Goal: Task Accomplishment & Management: Manage account settings

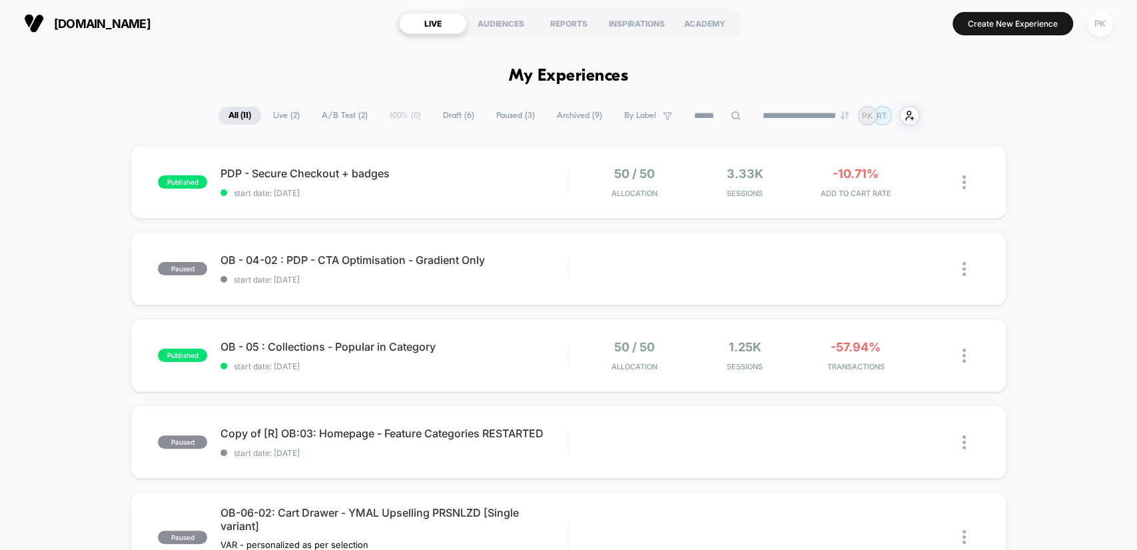
click at [1097, 28] on div "PK" at bounding box center [1101, 24] width 26 height 26
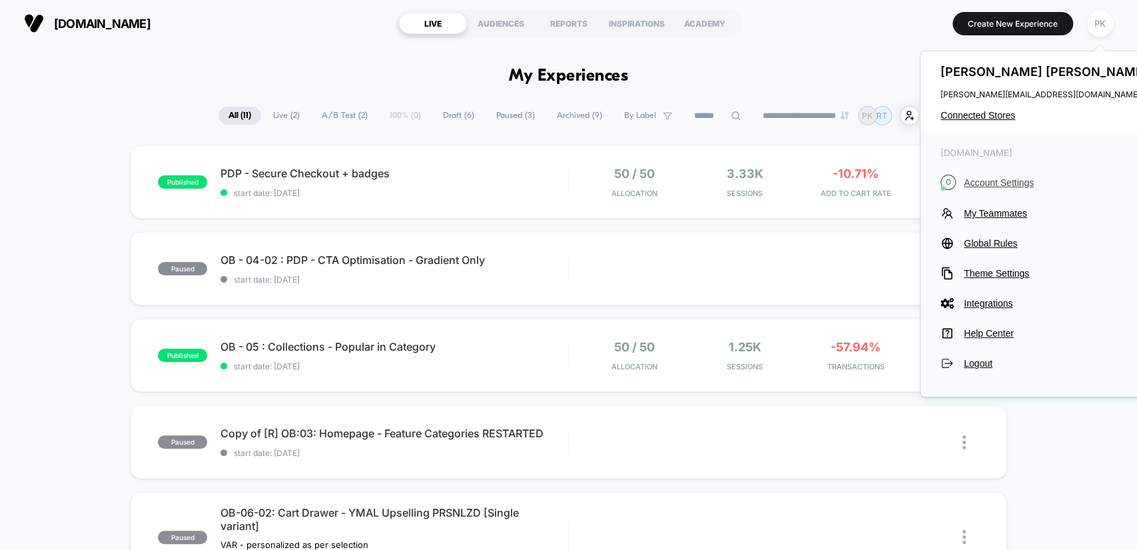
click at [1010, 183] on span "Account Settings" at bounding box center [1057, 182] width 187 height 11
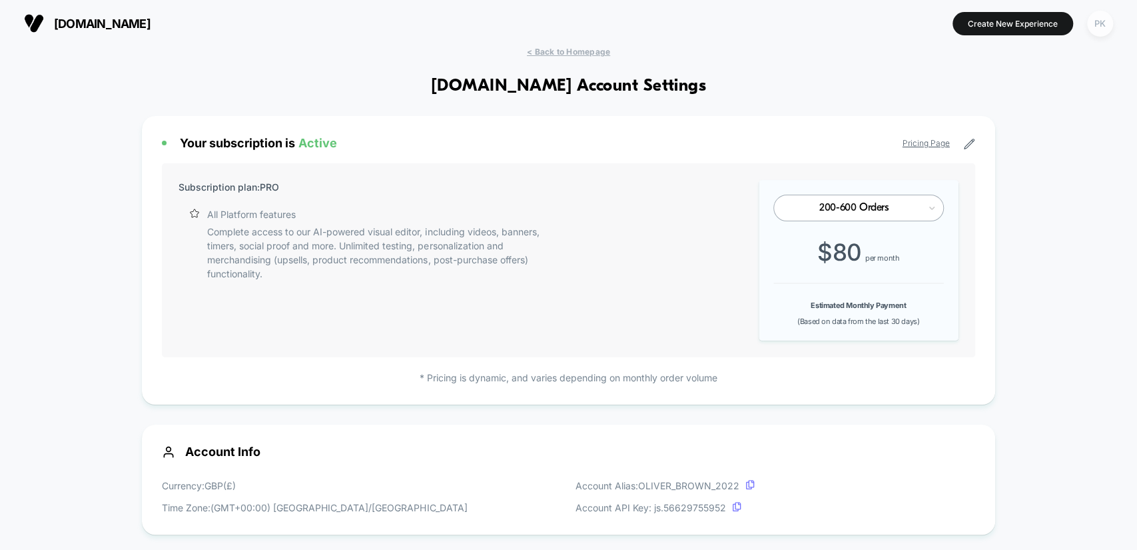
click at [1102, 23] on div "PK" at bounding box center [1101, 24] width 26 height 26
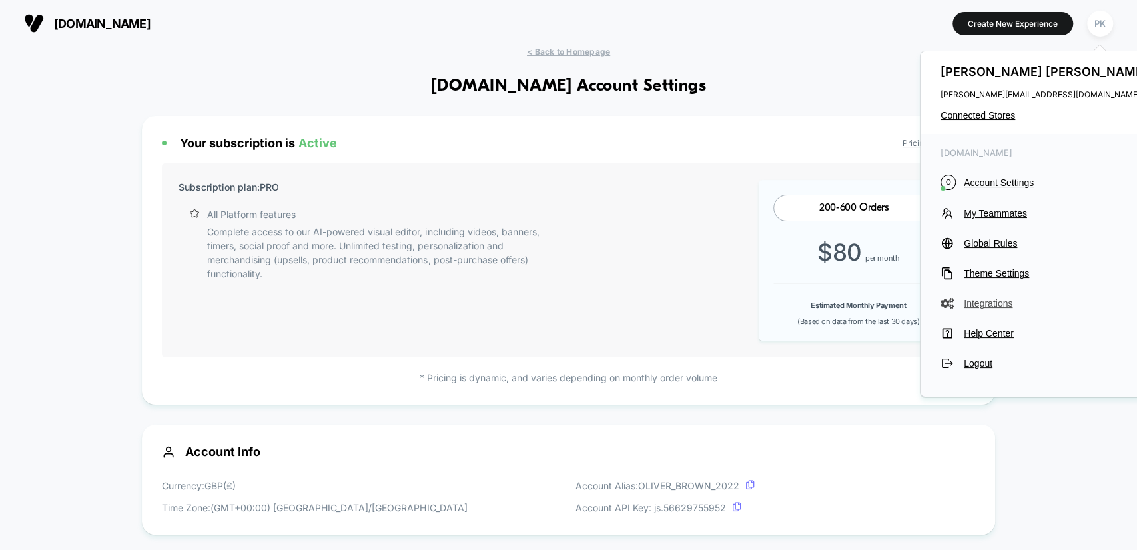
click at [967, 306] on span "Integrations" at bounding box center [1057, 303] width 187 height 11
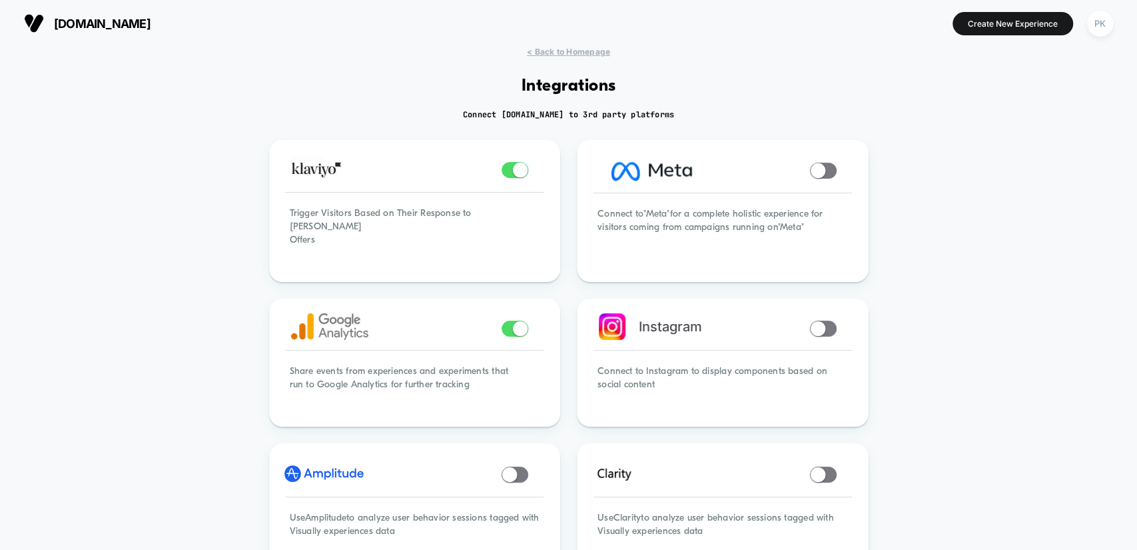
click at [137, 30] on span "[DOMAIN_NAME]" at bounding box center [102, 24] width 97 height 14
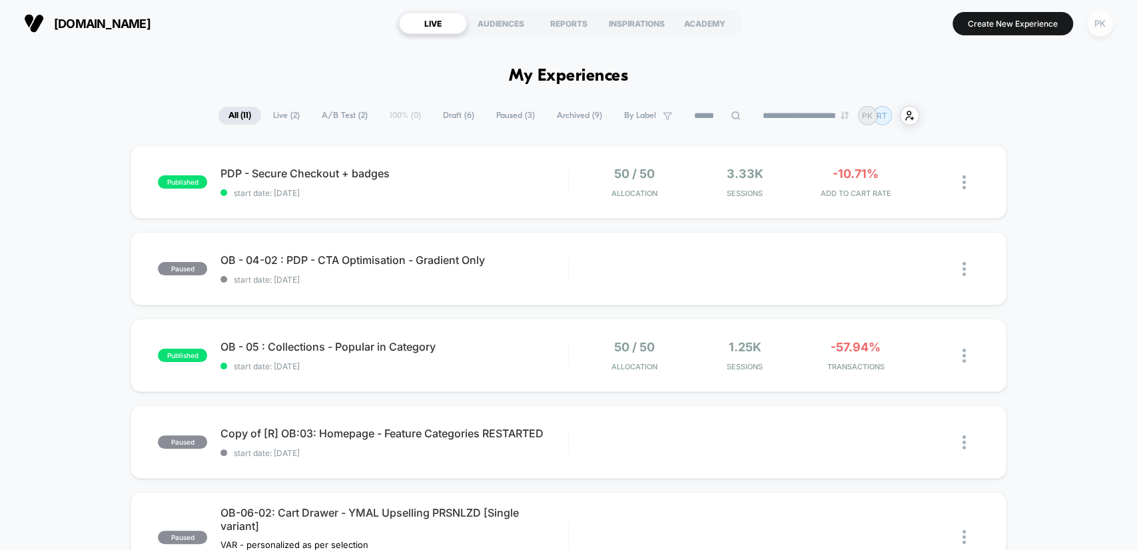
click at [1098, 21] on div "PK" at bounding box center [1101, 24] width 26 height 26
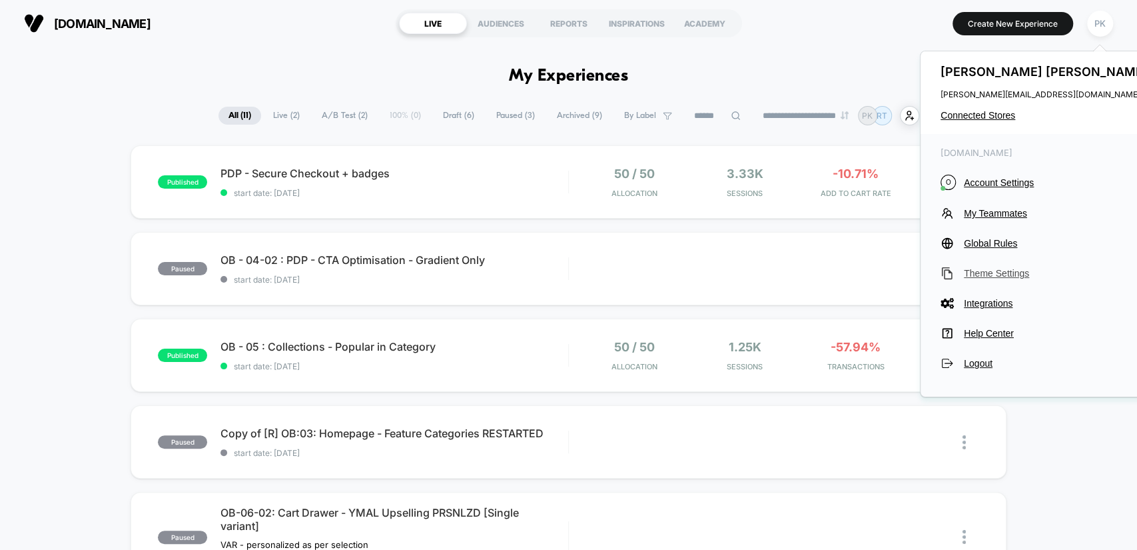
click at [1006, 272] on span "Theme Settings" at bounding box center [1057, 273] width 187 height 11
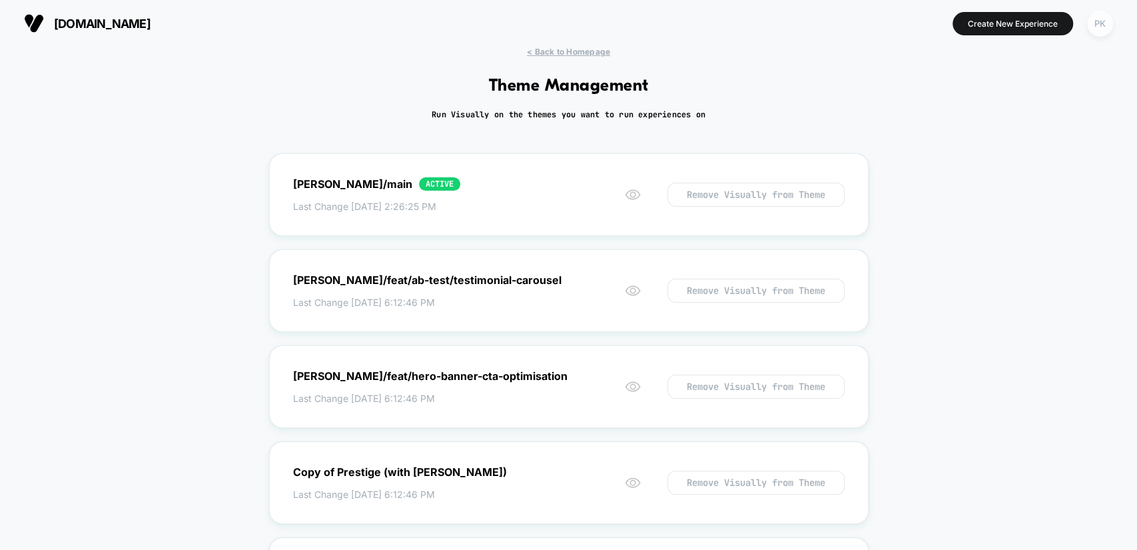
click at [1101, 16] on div "PK" at bounding box center [1101, 24] width 26 height 26
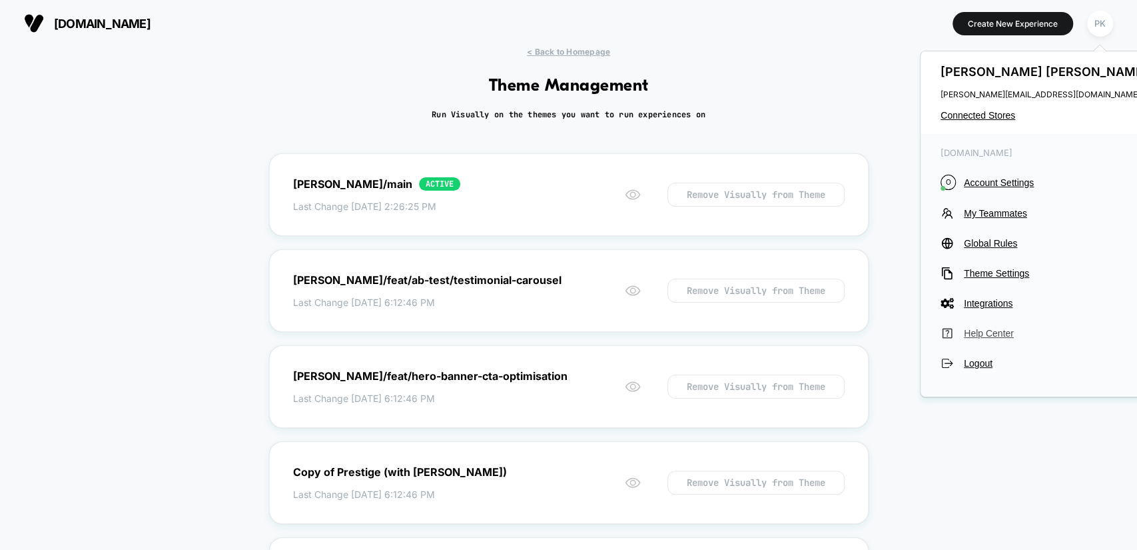
click at [1000, 329] on span "Help Center" at bounding box center [1057, 333] width 187 height 11
click at [99, 20] on span "[DOMAIN_NAME]" at bounding box center [102, 24] width 97 height 14
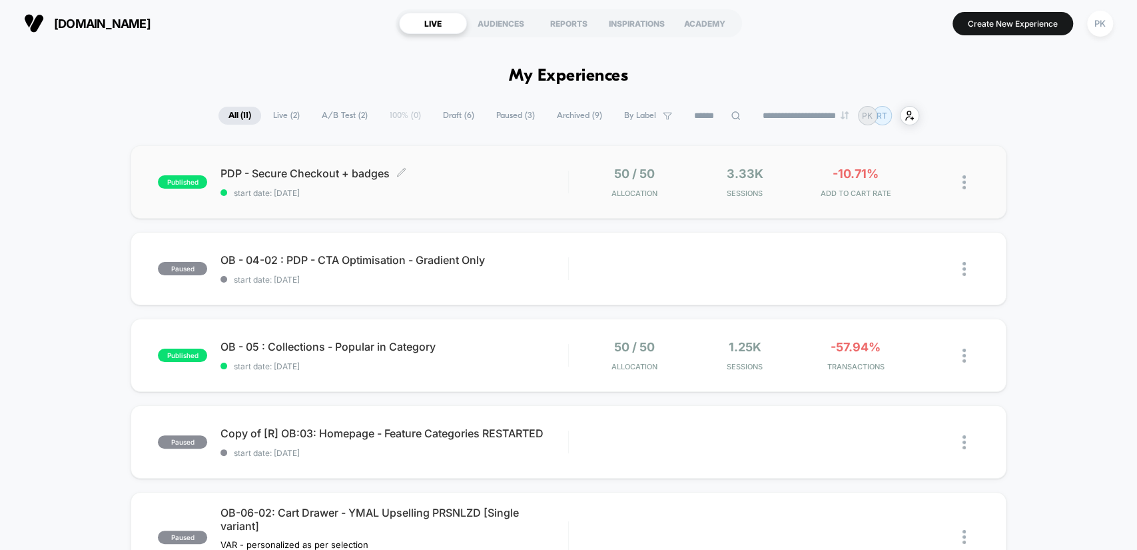
click at [453, 168] on span "PDP - Secure Checkout + badges Click to edit experience details" at bounding box center [394, 173] width 347 height 13
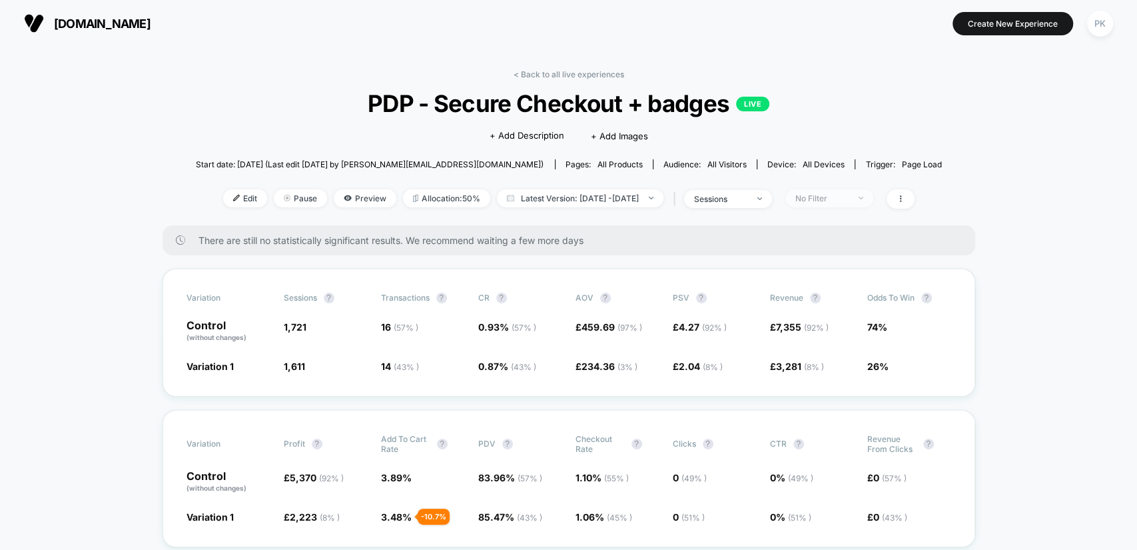
click at [874, 189] on span "No Filter" at bounding box center [830, 198] width 88 height 18
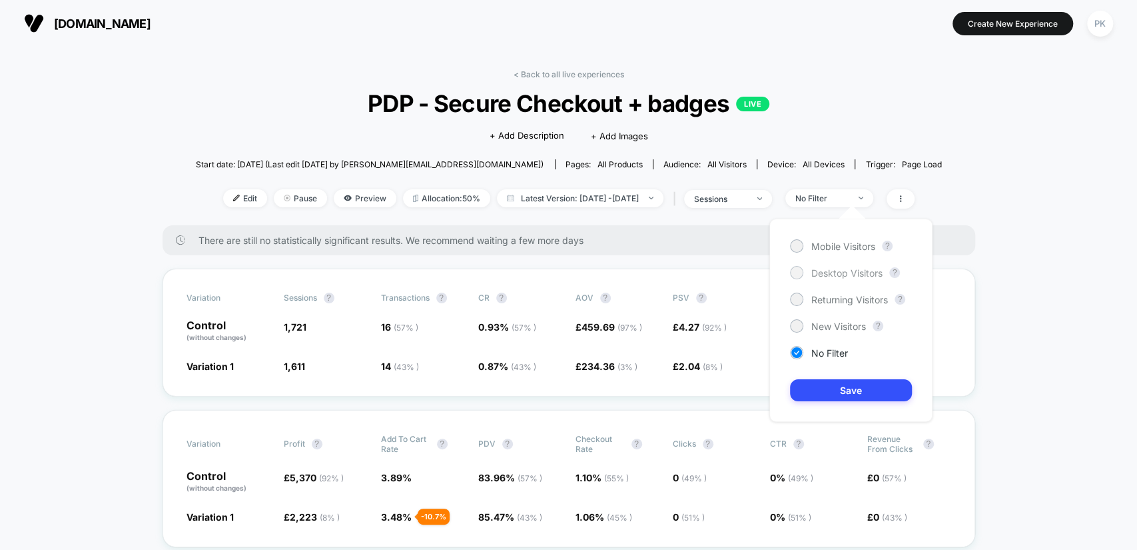
click at [846, 273] on span "Desktop Visitors" at bounding box center [847, 272] width 71 height 11
click at [851, 388] on button "Save" at bounding box center [851, 390] width 122 height 22
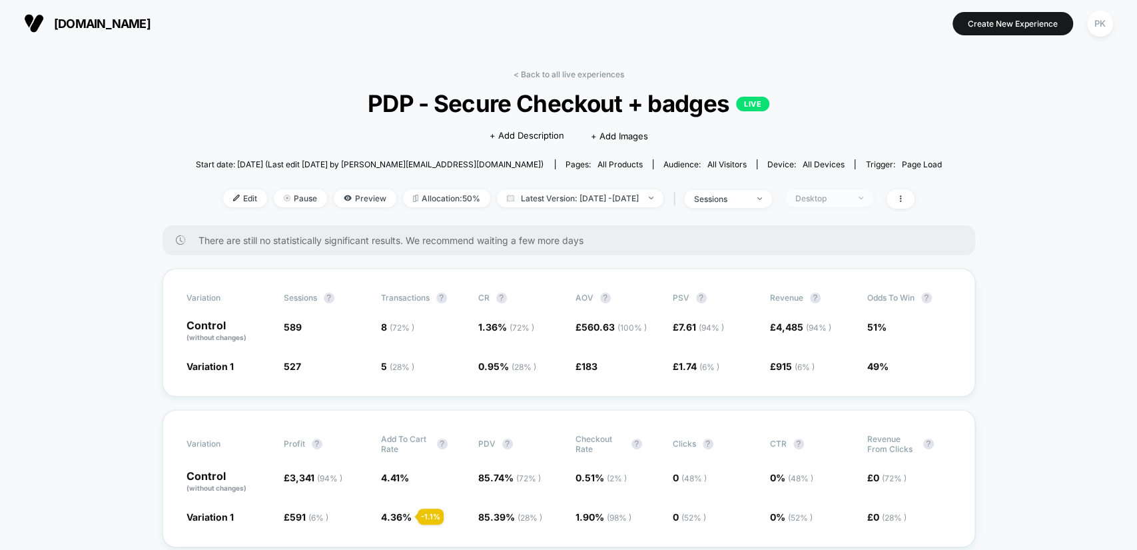
click at [848, 203] on span "Desktop" at bounding box center [830, 198] width 88 height 18
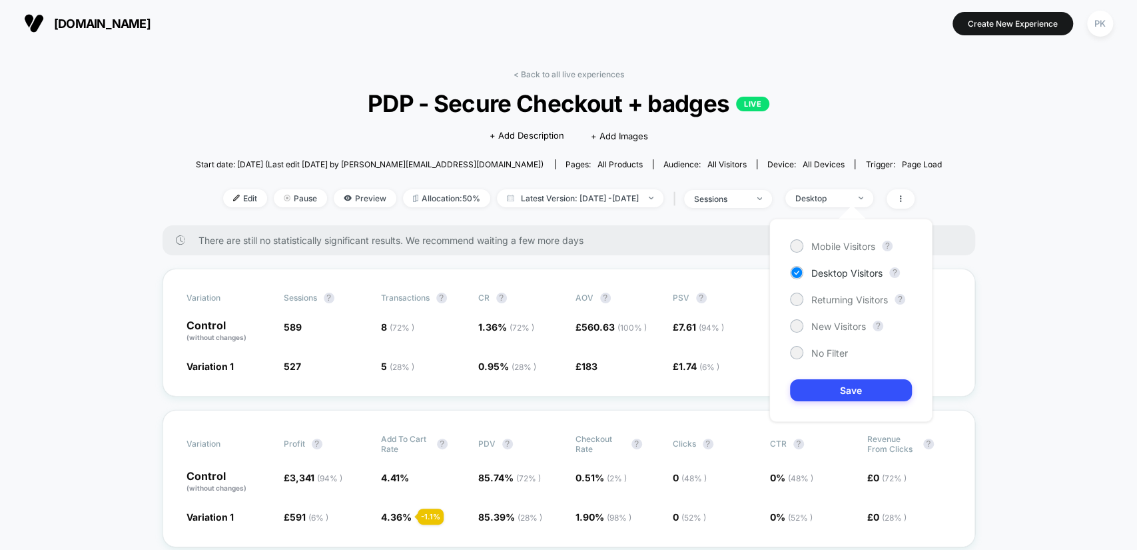
drag, startPoint x: 853, startPoint y: 246, endPoint x: 890, endPoint y: 329, distance: 90.7
click at [853, 247] on span "Mobile Visitors" at bounding box center [844, 246] width 64 height 11
click at [880, 384] on button "Save" at bounding box center [851, 390] width 122 height 22
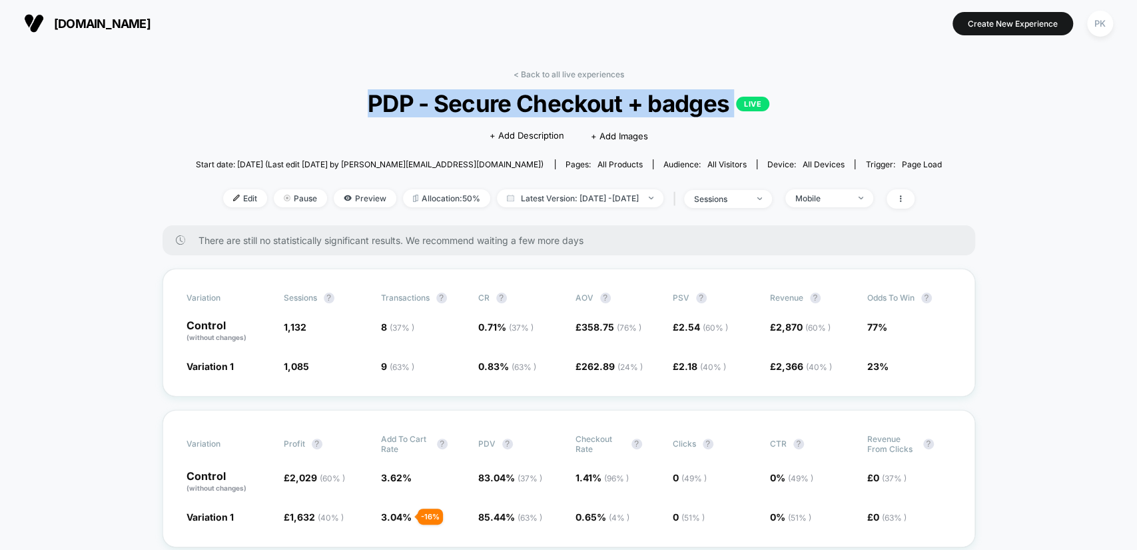
drag, startPoint x: 367, startPoint y: 99, endPoint x: 748, endPoint y: 111, distance: 382.0
click at [748, 111] on span "PDP - Secure Checkout + badges LIVE" at bounding box center [569, 103] width 672 height 28
